Goal: Information Seeking & Learning: Learn about a topic

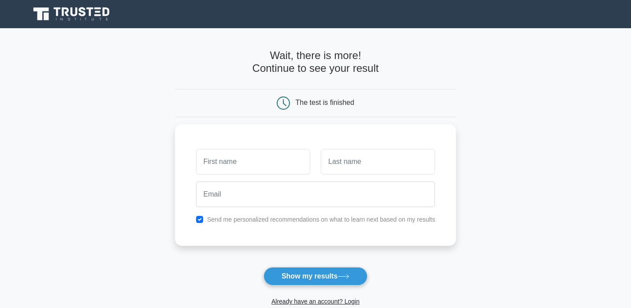
type input "[PERSON_NAME]"
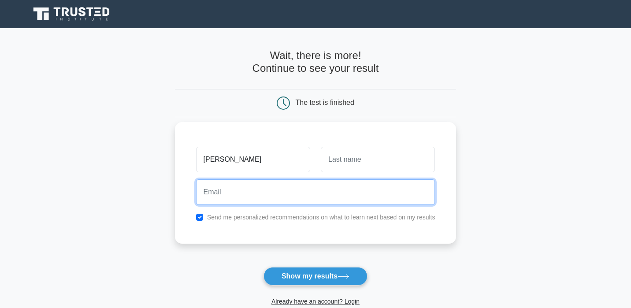
click at [276, 196] on input "email" at bounding box center [315, 192] width 239 height 26
type input "[EMAIL_ADDRESS][DOMAIN_NAME]"
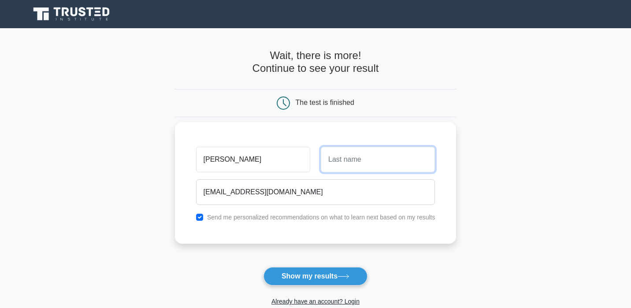
click at [361, 161] on input "text" at bounding box center [378, 160] width 114 height 26
type input "Alao"
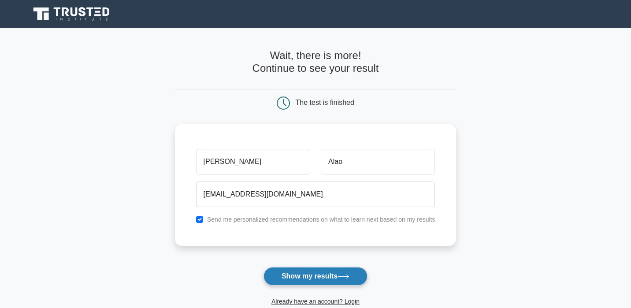
click at [342, 274] on button "Show my results" at bounding box center [316, 276] width 104 height 19
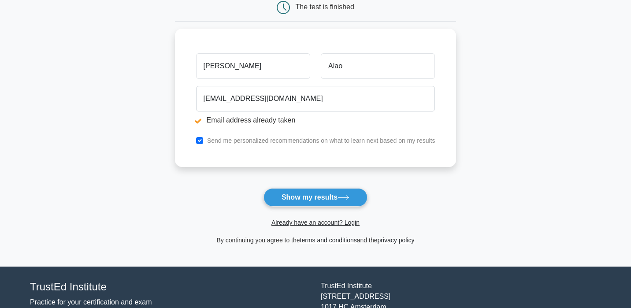
scroll to position [137, 0]
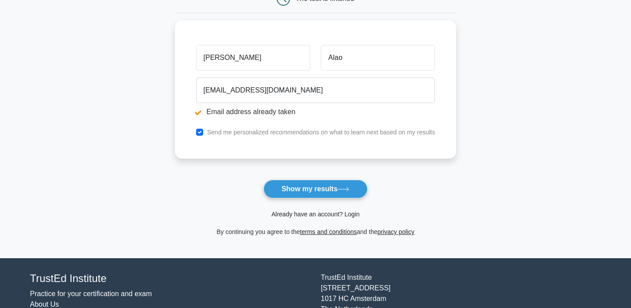
click at [334, 214] on link "Already have an account? Login" at bounding box center [316, 214] width 88 height 7
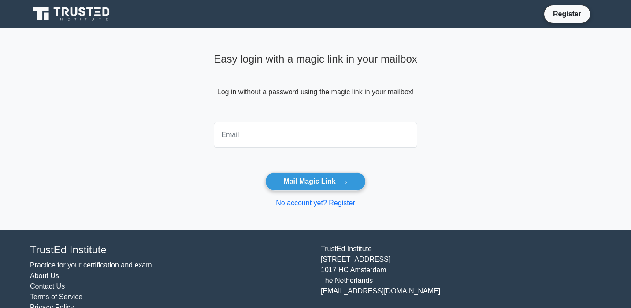
click at [302, 132] on input "email" at bounding box center [316, 135] width 204 height 26
type input "ialao48@yahoo.com"
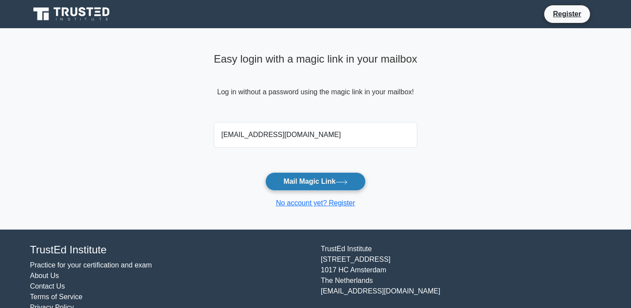
click at [306, 178] on button "Mail Magic Link" at bounding box center [315, 181] width 100 height 19
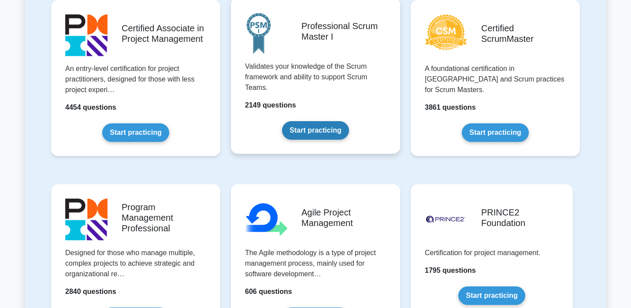
scroll to position [393, 0]
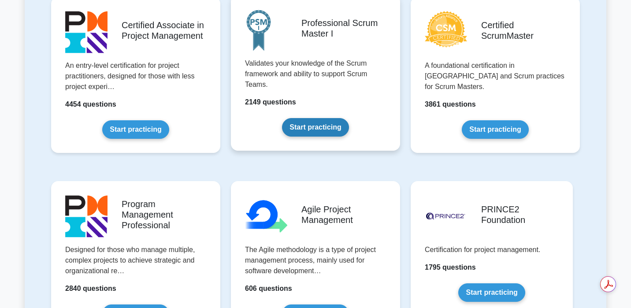
click at [313, 130] on link "Start practicing" at bounding box center [315, 127] width 67 height 19
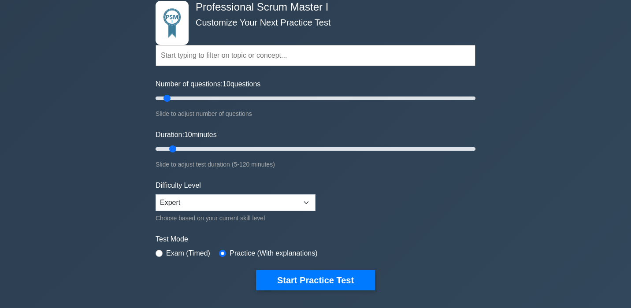
scroll to position [78, 0]
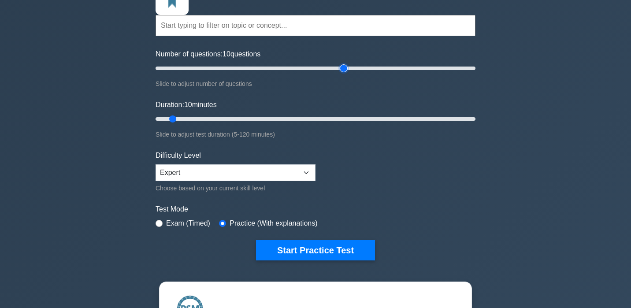
type input "120"
click at [347, 64] on input "Number of questions: 10 questions" at bounding box center [316, 68] width 320 height 11
type input "80"
click at [370, 120] on input "Duration: 10 minutes" at bounding box center [316, 119] width 320 height 11
click at [280, 167] on select "Beginner Intermediate Expert" at bounding box center [236, 172] width 160 height 17
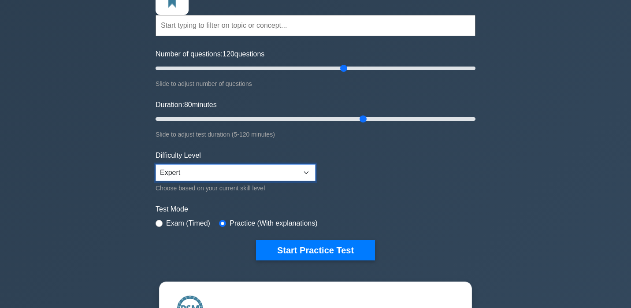
select select "intermediate"
click at [156, 164] on select "Beginner Intermediate Expert" at bounding box center [236, 172] width 160 height 17
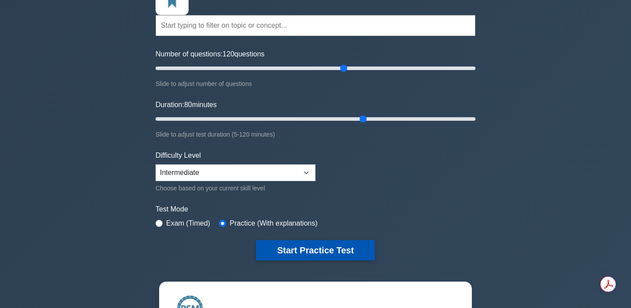
click at [343, 251] on button "Start Practice Test" at bounding box center [315, 250] width 119 height 20
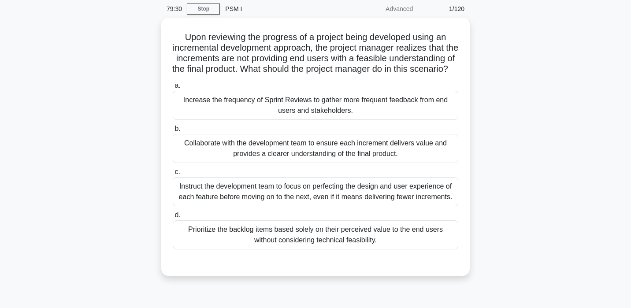
scroll to position [46, 0]
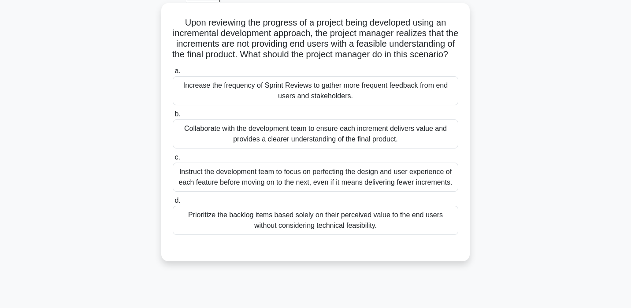
click at [260, 192] on div "Instruct the development team to focus on perfecting the design and user experi…" at bounding box center [316, 177] width 286 height 29
click at [173, 161] on input "c. Instruct the development team to focus on perfecting the design and user exp…" at bounding box center [173, 158] width 0 height 6
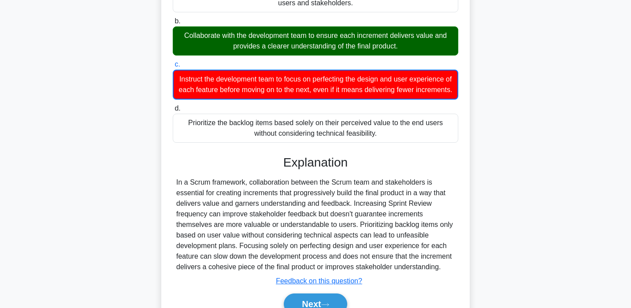
scroll to position [194, 0]
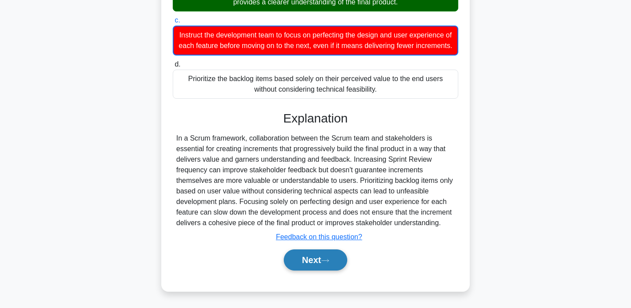
click at [333, 260] on button "Next" at bounding box center [315, 260] width 63 height 21
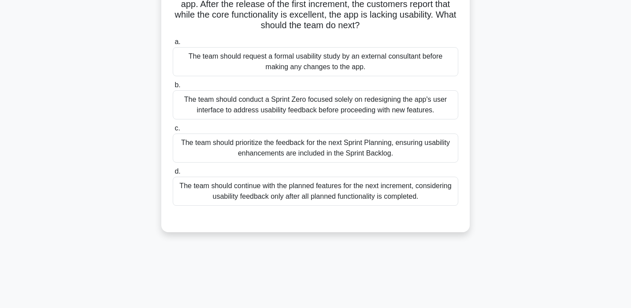
scroll to position [39, 0]
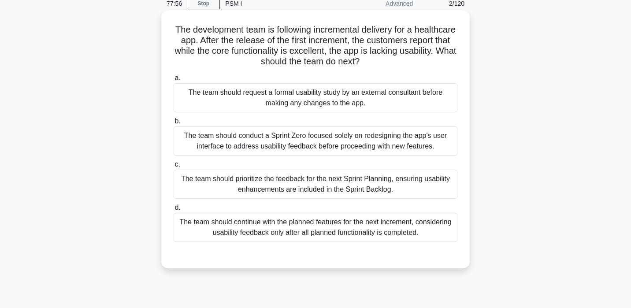
click at [331, 187] on div "The team should prioritize the feedback for the next Sprint Planning, ensuring …" at bounding box center [316, 184] width 286 height 29
click at [173, 168] on input "c. The team should prioritize the feedback for the next Sprint Planning, ensuri…" at bounding box center [173, 165] width 0 height 6
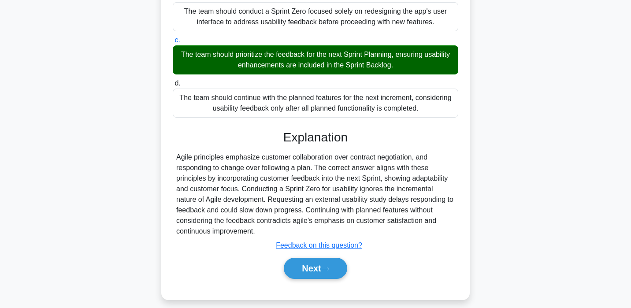
scroll to position [164, 0]
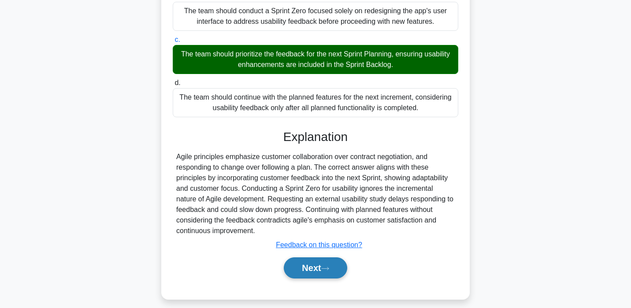
click at [323, 268] on button "Next" at bounding box center [315, 268] width 63 height 21
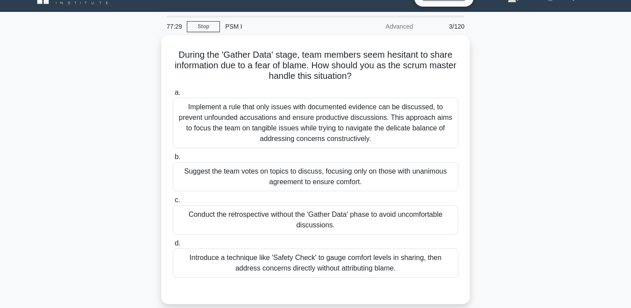
scroll to position [17, 0]
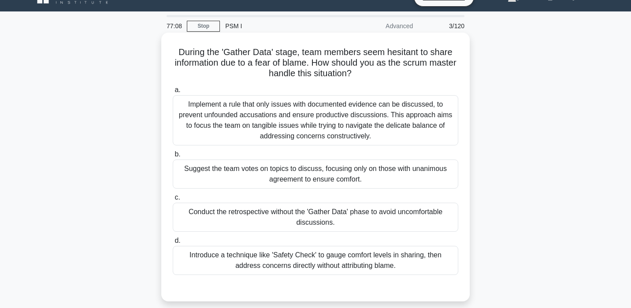
click at [303, 125] on div "Implement a rule that only issues with documented evidence can be discussed, to…" at bounding box center [316, 120] width 286 height 50
click at [173, 93] on input "a. Implement a rule that only issues with documented evidence can be discussed,…" at bounding box center [173, 90] width 0 height 6
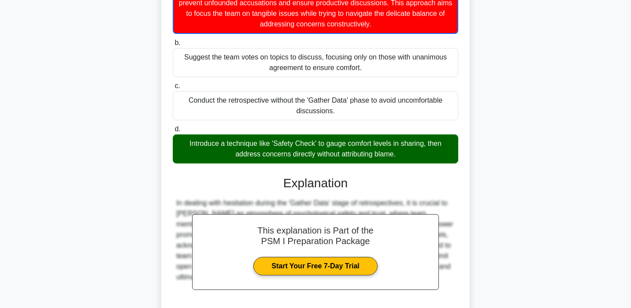
scroll to position [193, 0]
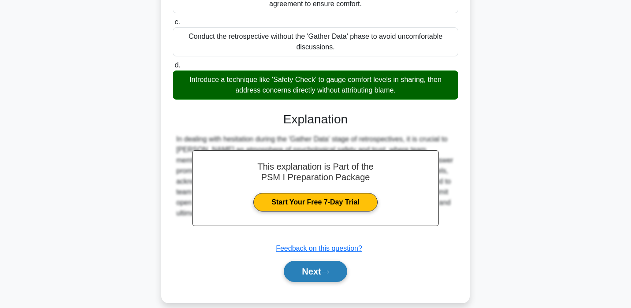
click at [330, 275] on button "Next" at bounding box center [315, 271] width 63 height 21
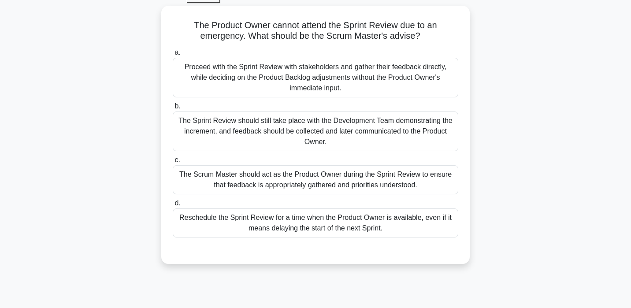
scroll to position [45, 0]
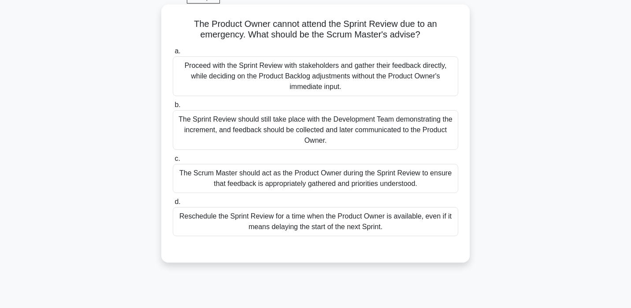
click at [325, 136] on div "The Sprint Review should still take place with the Development Team demonstrati…" at bounding box center [316, 130] width 286 height 40
click at [173, 108] on input "b. The Sprint Review should still take place with the Development Team demonstr…" at bounding box center [173, 105] width 0 height 6
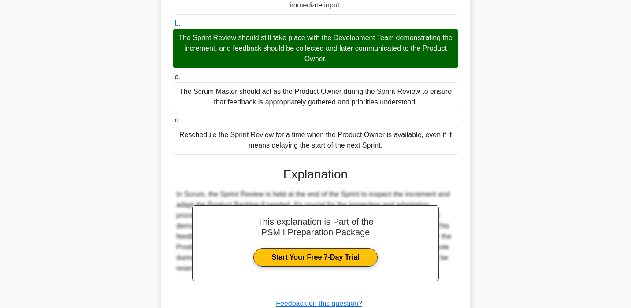
scroll to position [193, 0]
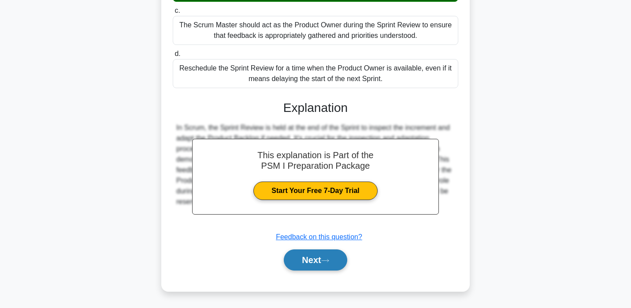
click at [337, 262] on button "Next" at bounding box center [315, 260] width 63 height 21
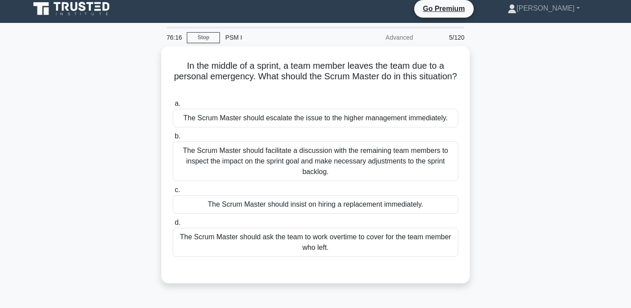
scroll to position [3, 0]
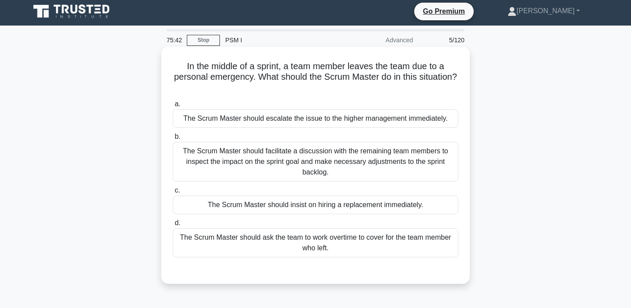
click at [353, 168] on div "The Scrum Master should facilitate a discussion with the remaining team members…" at bounding box center [316, 162] width 286 height 40
click at [173, 140] on input "b. The Scrum Master should facilitate a discussion with the remaining team memb…" at bounding box center [173, 137] width 0 height 6
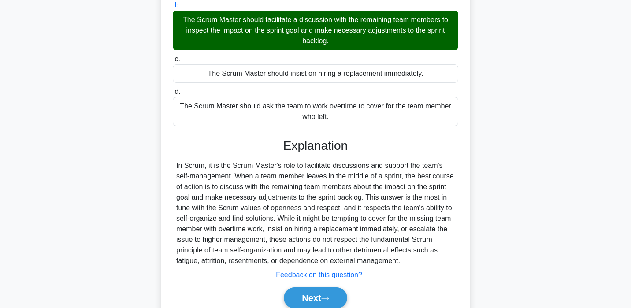
scroll to position [172, 0]
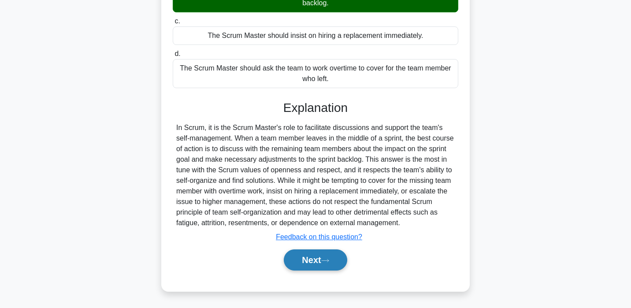
click at [328, 264] on button "Next" at bounding box center [315, 260] width 63 height 21
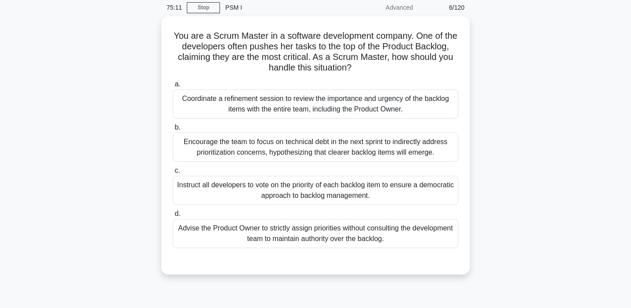
scroll to position [40, 0]
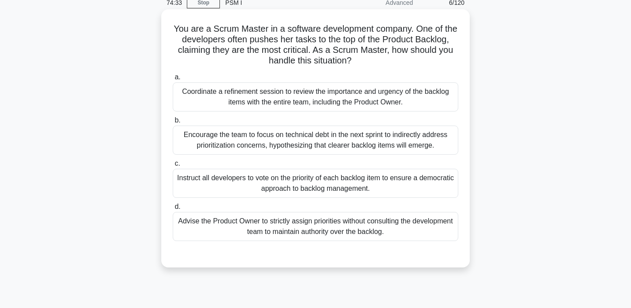
click at [306, 95] on div "Coordinate a refinement session to review the importance and urgency of the bac…" at bounding box center [316, 96] width 286 height 29
click at [173, 80] on input "a. Coordinate a refinement session to review the importance and urgency of the …" at bounding box center [173, 78] width 0 height 6
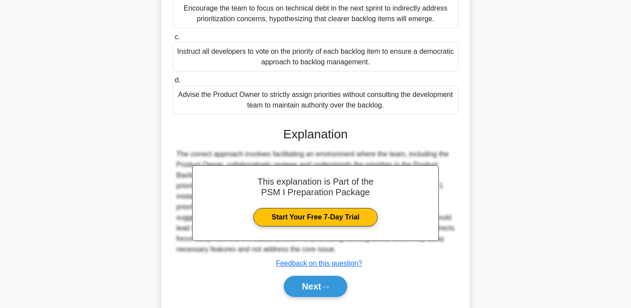
scroll to position [193, 0]
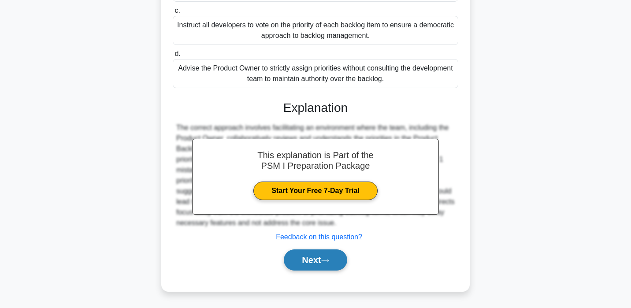
click at [329, 260] on icon at bounding box center [325, 260] width 8 height 5
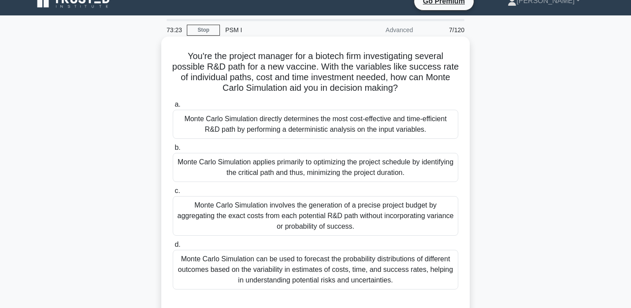
scroll to position [15, 0]
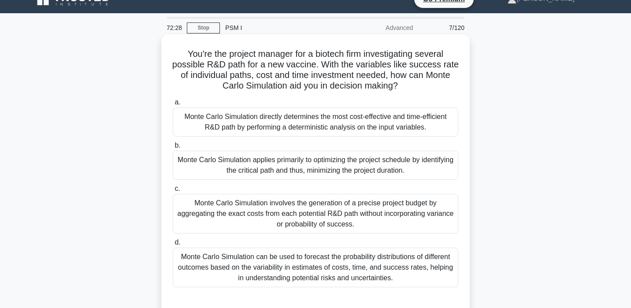
click at [262, 166] on div "Monte Carlo Simulation applies primarily to optimizing the project schedule by …" at bounding box center [316, 165] width 286 height 29
click at [173, 149] on input "b. Monte Carlo Simulation applies primarily to optimizing the project schedule …" at bounding box center [173, 146] width 0 height 6
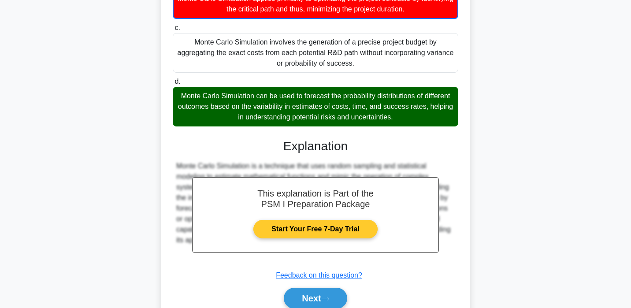
scroll to position [215, 0]
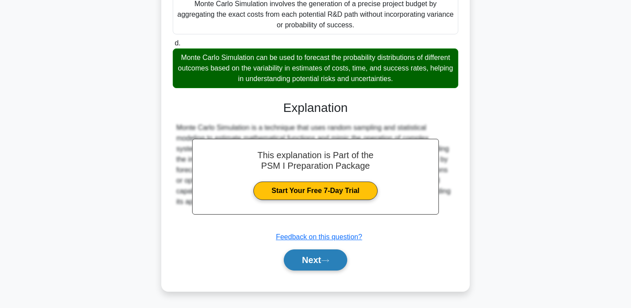
click at [309, 260] on button "Next" at bounding box center [315, 260] width 63 height 21
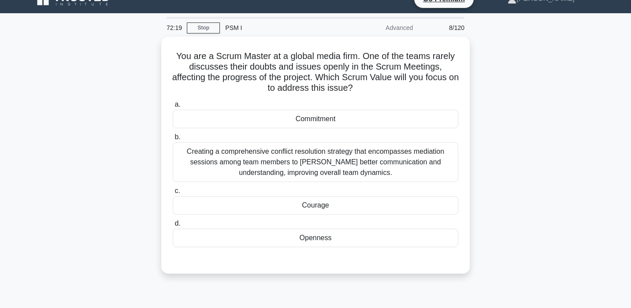
scroll to position [11, 0]
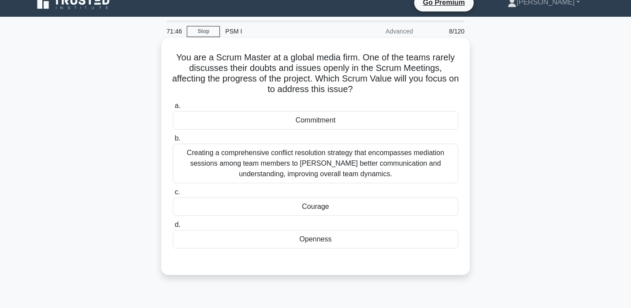
click at [252, 171] on div "Creating a comprehensive conflict resolution strategy that encompasses mediatio…" at bounding box center [316, 164] width 286 height 40
click at [173, 142] on input "b. Creating a comprehensive conflict resolution strategy that encompasses media…" at bounding box center [173, 139] width 0 height 6
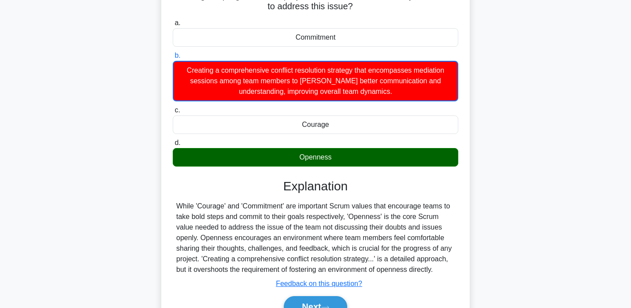
scroll to position [123, 0]
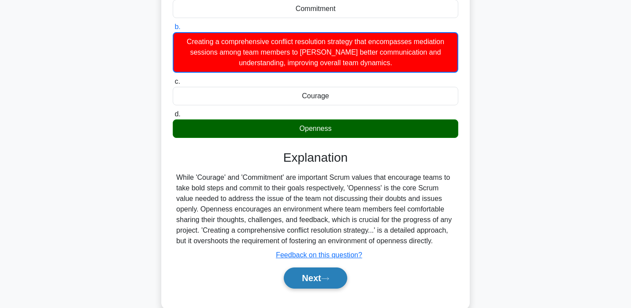
click at [334, 284] on button "Next" at bounding box center [315, 278] width 63 height 21
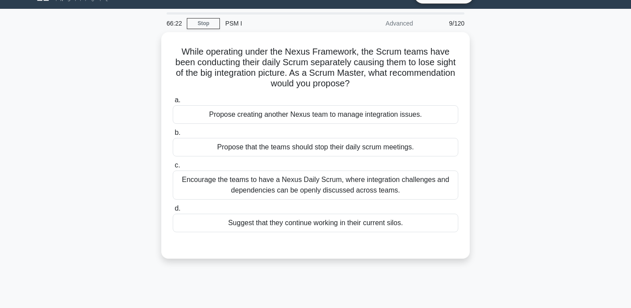
scroll to position [0, 0]
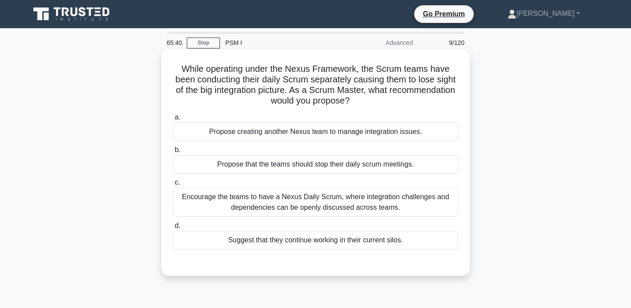
click at [317, 209] on div "Encourage the teams to have a Nexus Daily Scrum, where integration challenges a…" at bounding box center [316, 202] width 286 height 29
click at [173, 186] on input "c. Encourage the teams to have a Nexus Daily Scrum, where integration challenge…" at bounding box center [173, 183] width 0 height 6
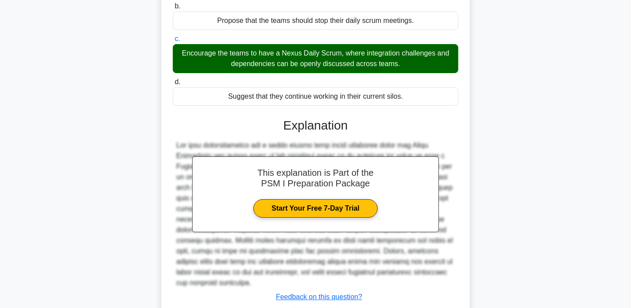
scroll to position [168, 0]
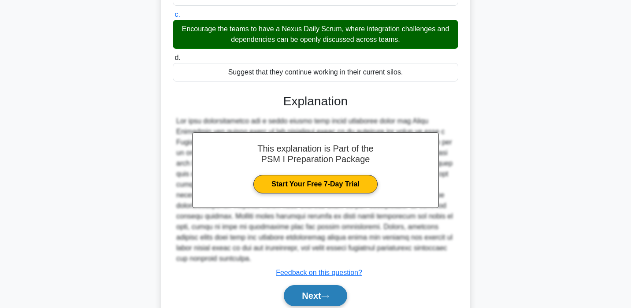
click at [328, 295] on icon at bounding box center [325, 296] width 8 height 5
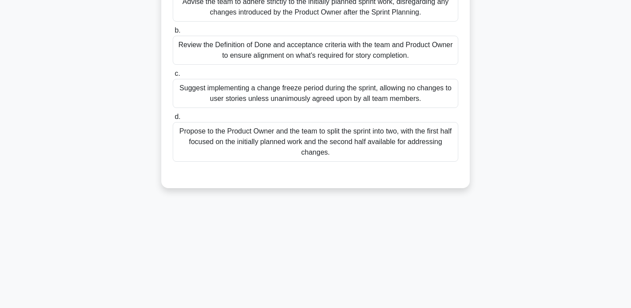
scroll to position [40, 0]
